Goal: Navigation & Orientation: Find specific page/section

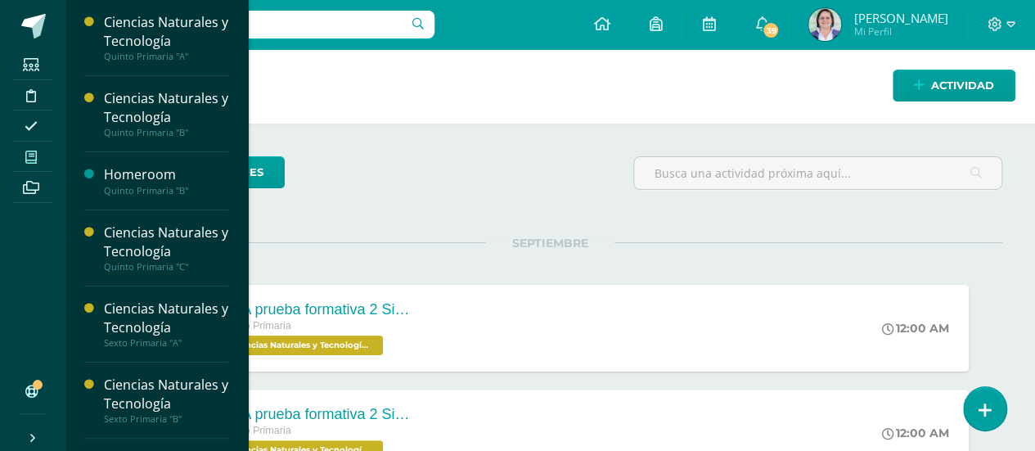
click at [33, 160] on icon at bounding box center [30, 157] width 11 height 13
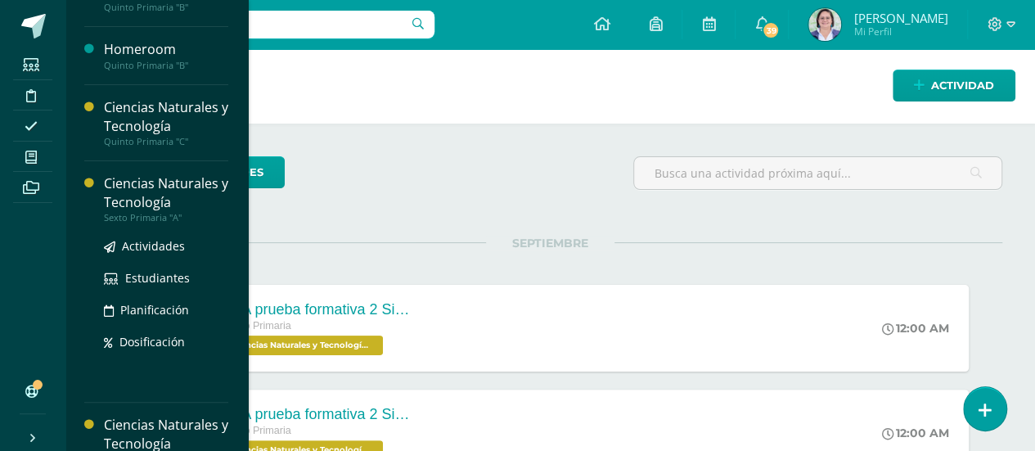
scroll to position [164, 0]
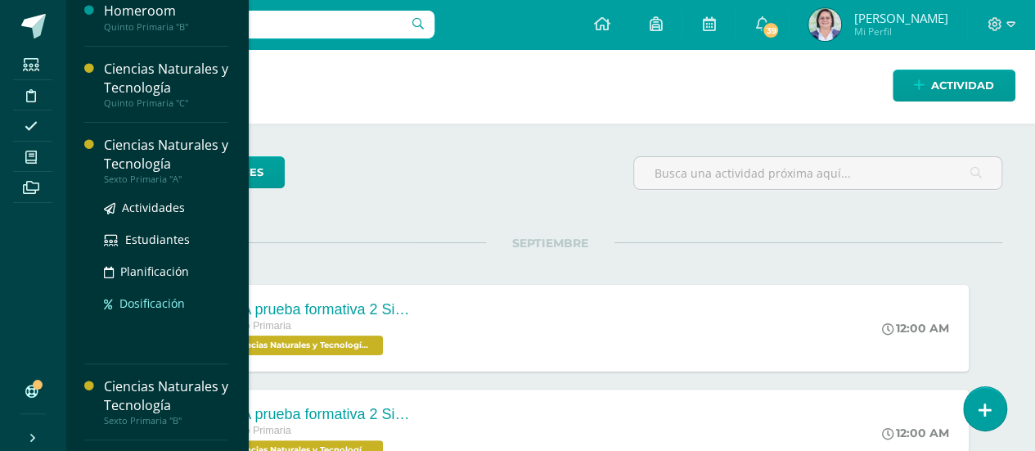
click at [172, 307] on span "Dosificación" at bounding box center [151, 303] width 65 height 16
click at [155, 155] on div "Ciencias Naturales y Tecnología" at bounding box center [166, 155] width 124 height 38
